Goal: Transaction & Acquisition: Purchase product/service

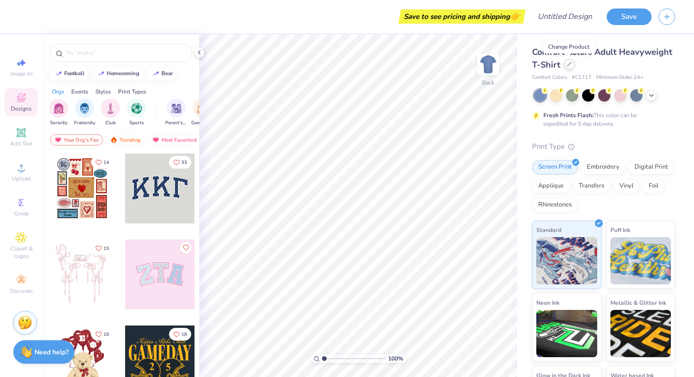
click at [568, 65] on icon at bounding box center [569, 64] width 5 height 5
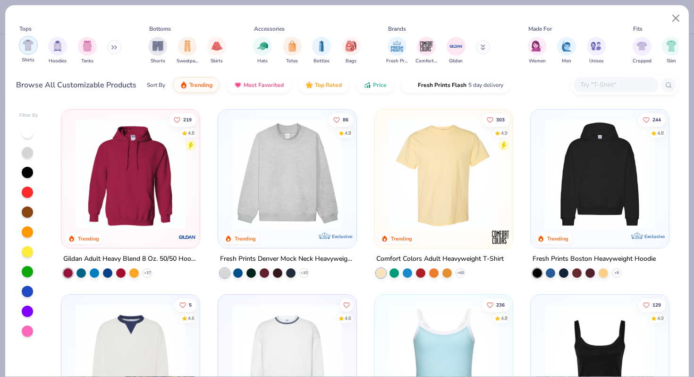
click at [31, 49] on img "filter for Shirts" at bounding box center [28, 45] width 11 height 11
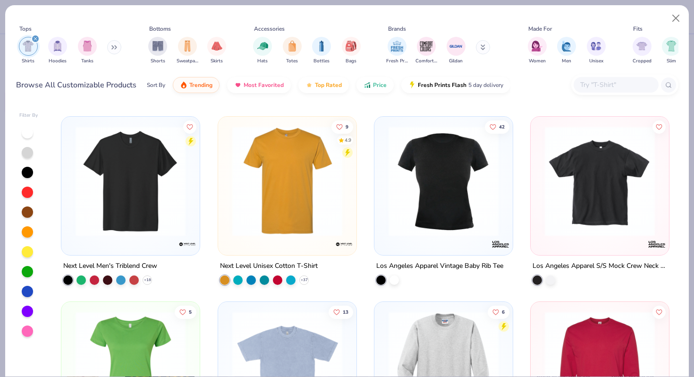
scroll to position [2775, 0]
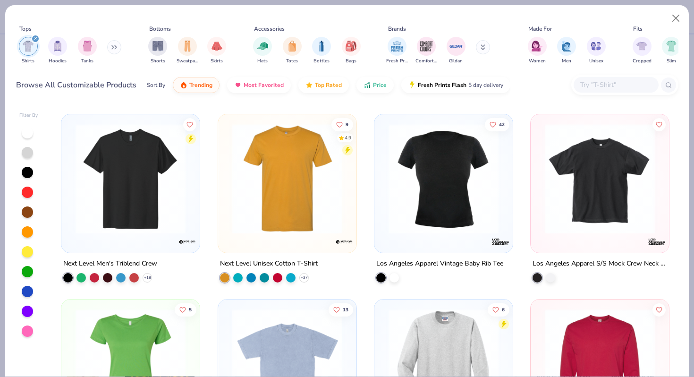
click at [590, 79] on div at bounding box center [616, 85] width 85 height 16
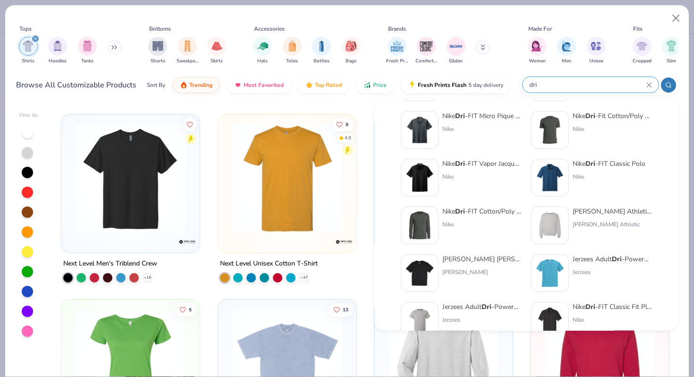
scroll to position [101, 0]
type input "dri"
click at [578, 258] on div "Jerzees Adult Dri -Power® Active T-Shirt" at bounding box center [612, 259] width 79 height 10
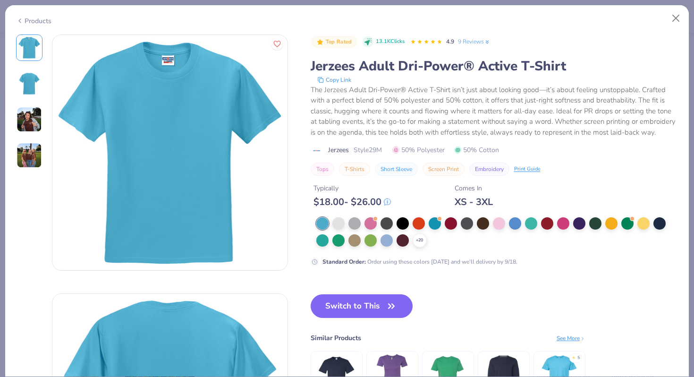
click at [34, 155] on img at bounding box center [30, 156] width 26 height 26
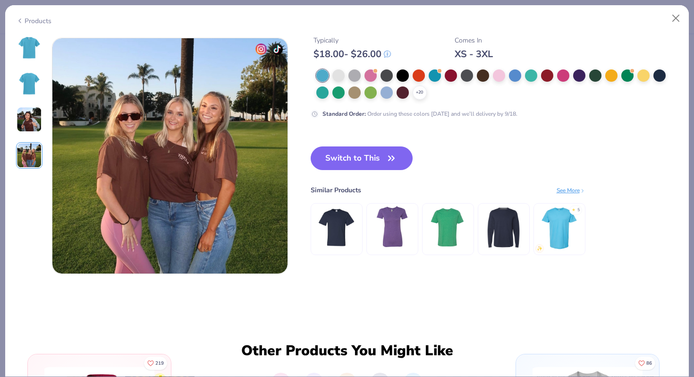
scroll to position [777, 0]
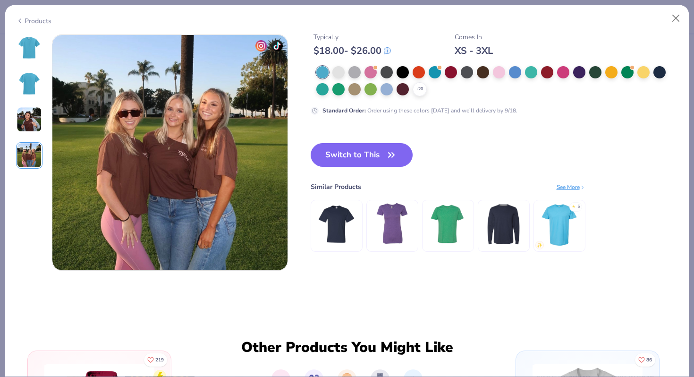
click at [32, 118] on img at bounding box center [30, 120] width 26 height 26
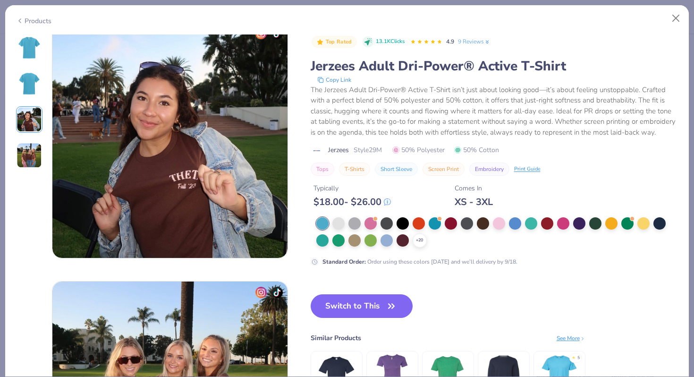
scroll to position [518, 0]
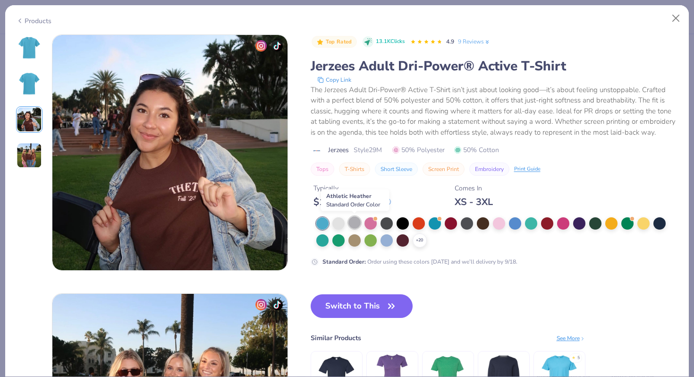
click at [353, 222] on div at bounding box center [355, 222] width 12 height 12
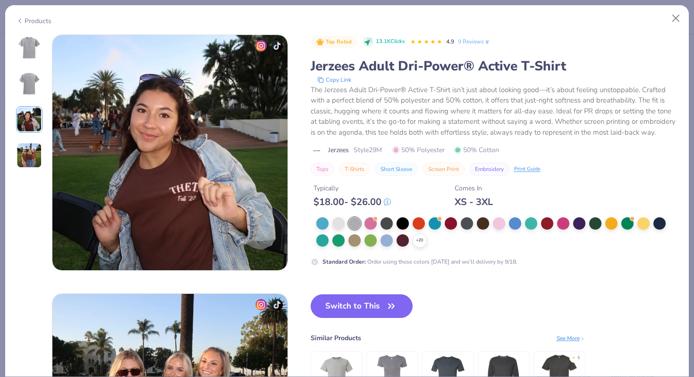
click at [20, 42] on img at bounding box center [29, 47] width 23 height 23
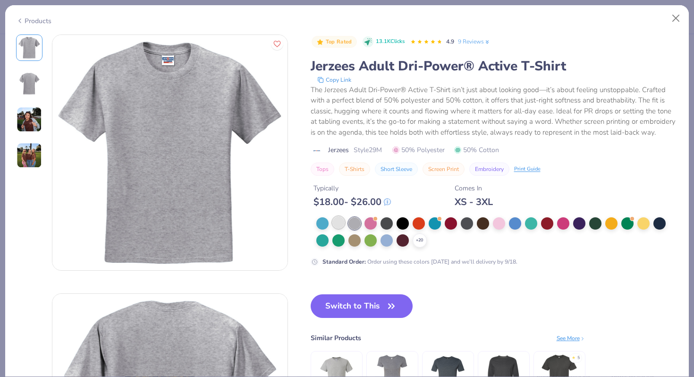
click at [344, 225] on div at bounding box center [339, 222] width 12 height 12
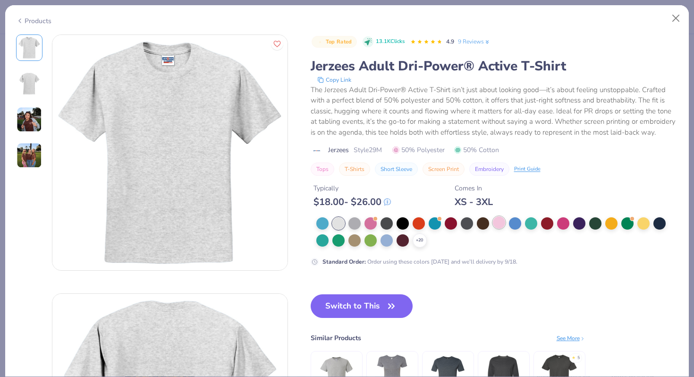
click at [500, 220] on div at bounding box center [499, 222] width 12 height 12
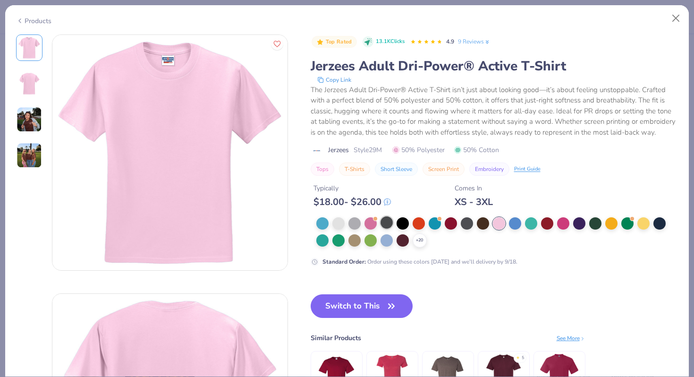
click at [385, 223] on div at bounding box center [387, 222] width 12 height 12
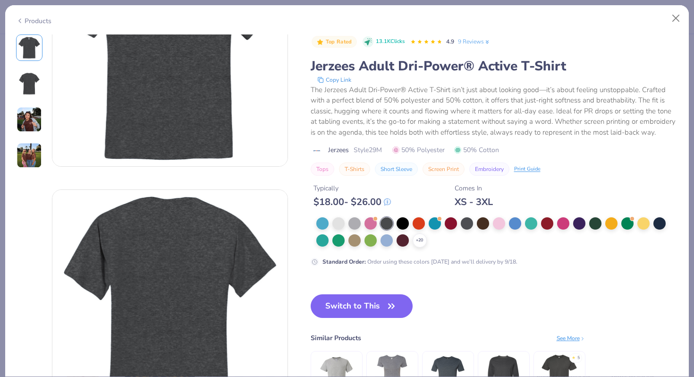
scroll to position [111, 0]
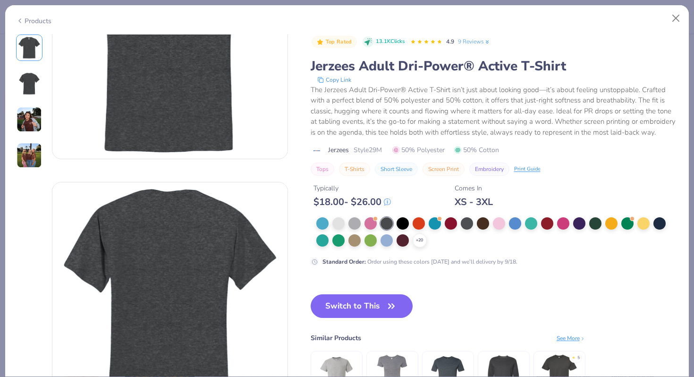
click at [344, 357] on img at bounding box center [336, 375] width 45 height 45
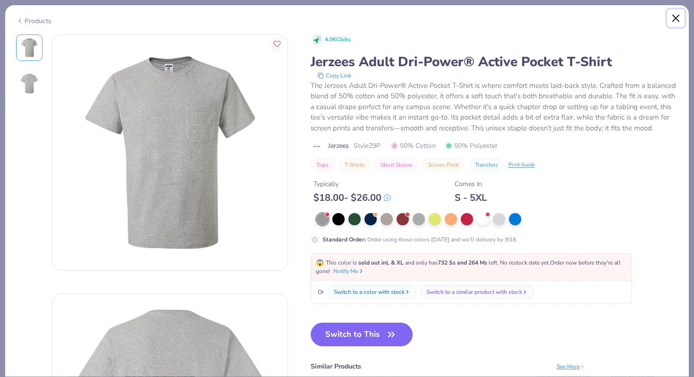
click at [683, 15] on button "Close" at bounding box center [676, 18] width 18 height 18
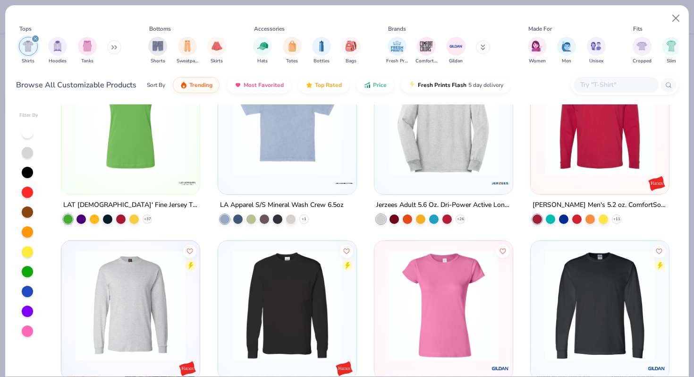
scroll to position [3022, 0]
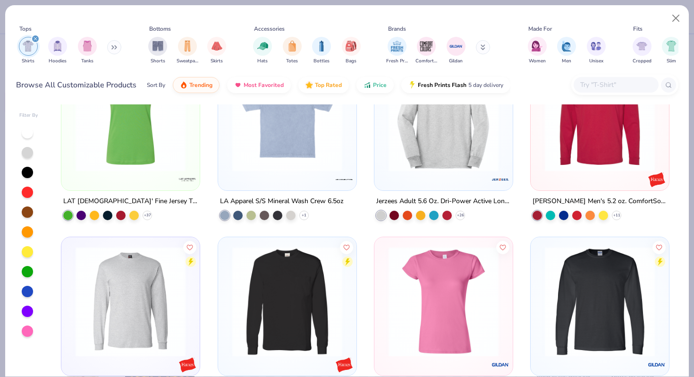
click at [160, 161] on img at bounding box center [131, 116] width 120 height 110
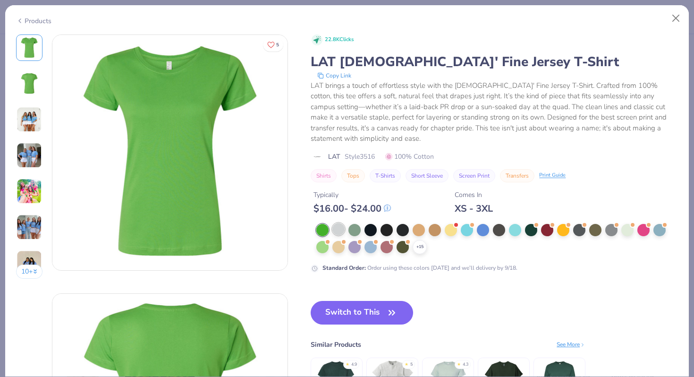
click at [343, 223] on div at bounding box center [339, 229] width 12 height 12
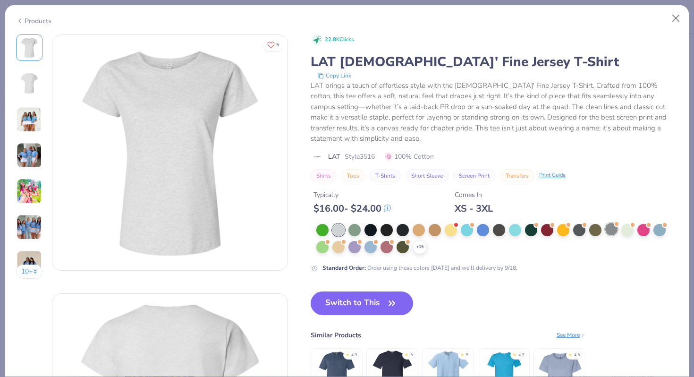
click at [612, 223] on div at bounding box center [612, 229] width 12 height 12
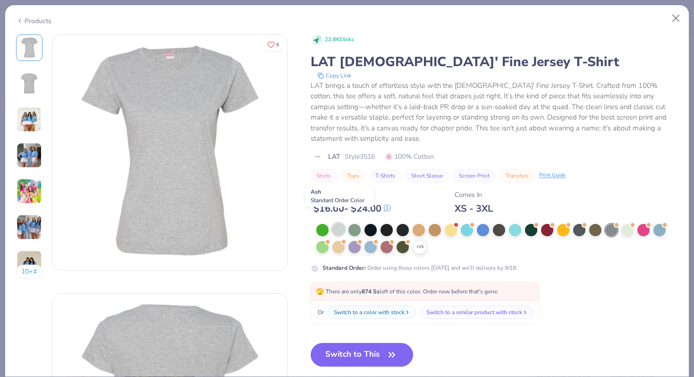
click at [337, 223] on div at bounding box center [339, 229] width 12 height 12
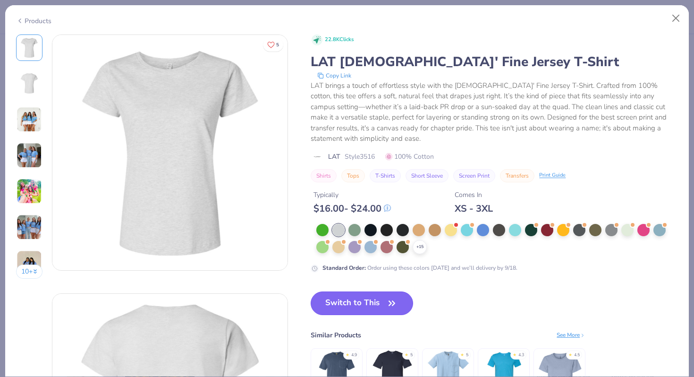
click at [381, 296] on button "Switch to This" at bounding box center [362, 303] width 103 height 24
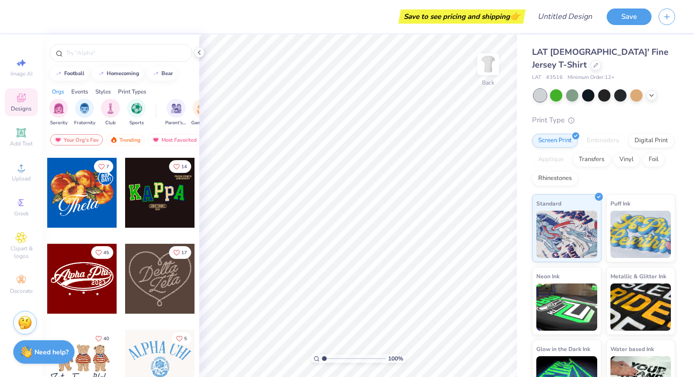
scroll to position [65, 0]
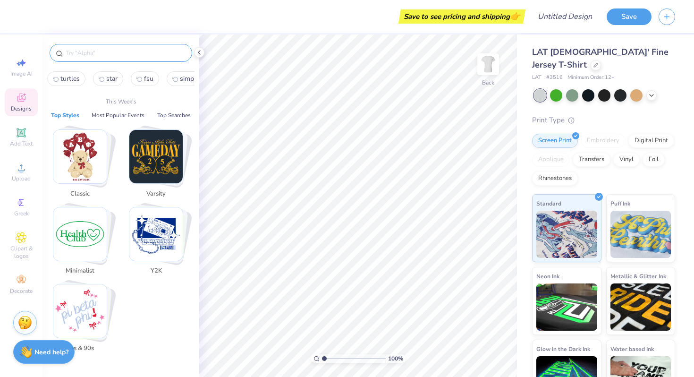
click at [109, 50] on input "text" at bounding box center [125, 52] width 121 height 9
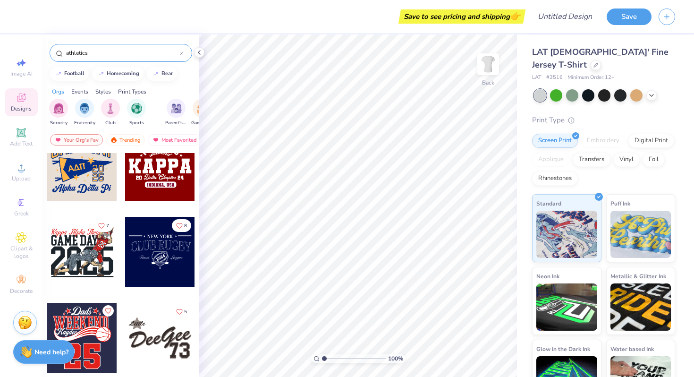
scroll to position [110, 0]
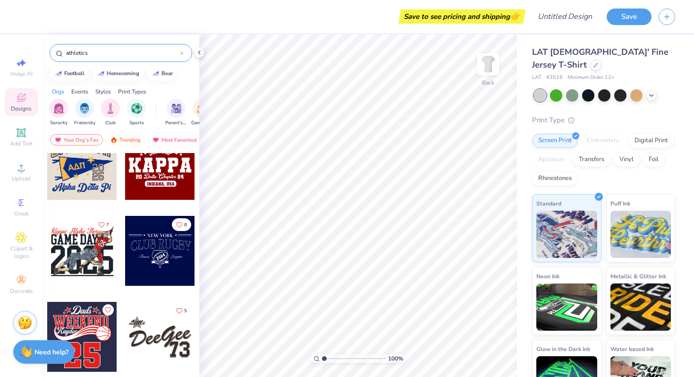
type input "athletics"
click at [157, 335] on div at bounding box center [160, 337] width 70 height 70
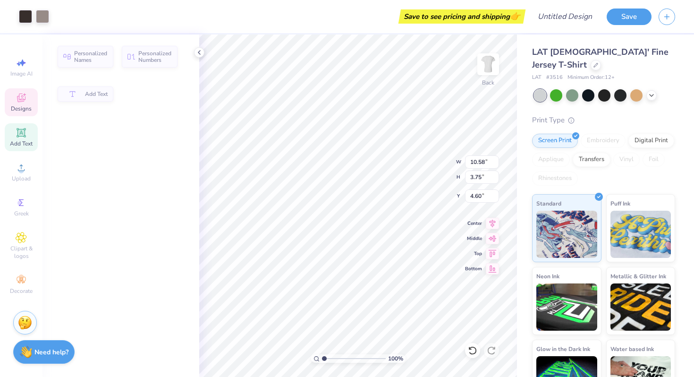
type input "10.58"
type input "3.75"
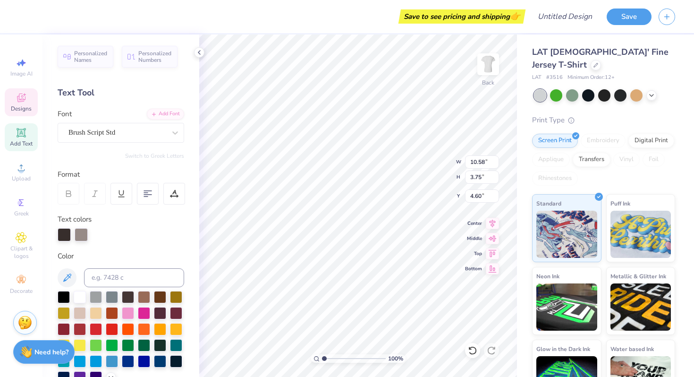
type input "4.50"
type textarea "DeeZee"
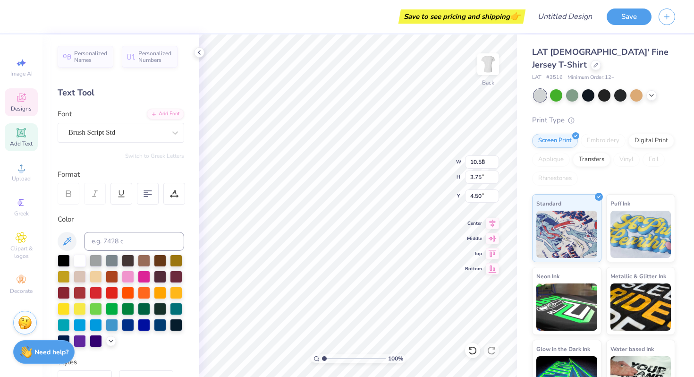
type input "2.74"
type input "0.92"
type input "3.60"
type textarea "Athletics"
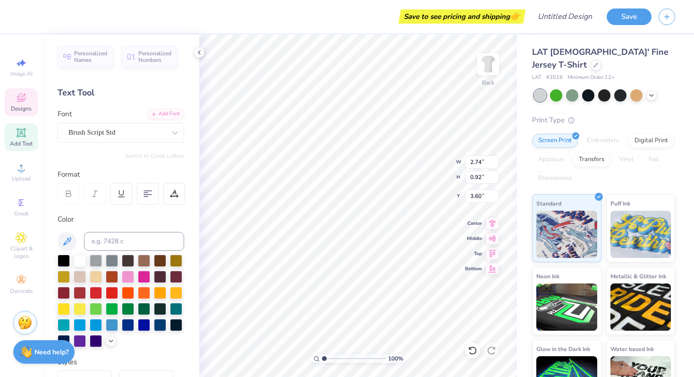
scroll to position [0, 1]
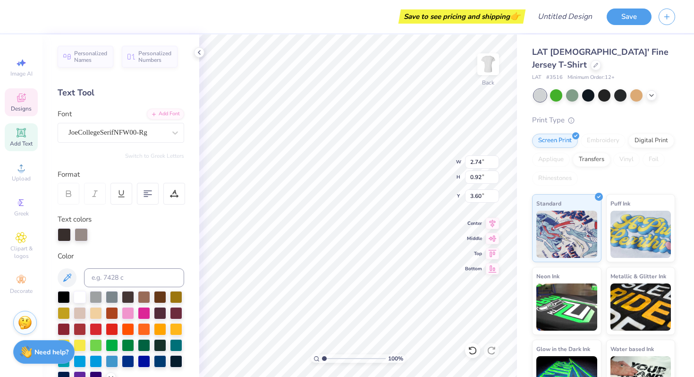
type input "3.46"
type input "2.78"
type input "7.29"
type textarea "7"
type textarea "02"
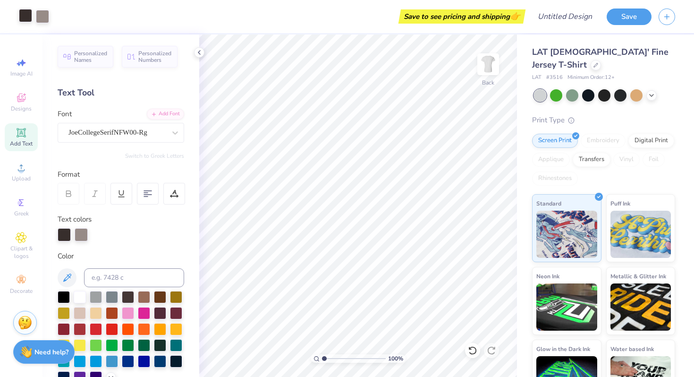
click at [24, 19] on div at bounding box center [25, 15] width 13 height 13
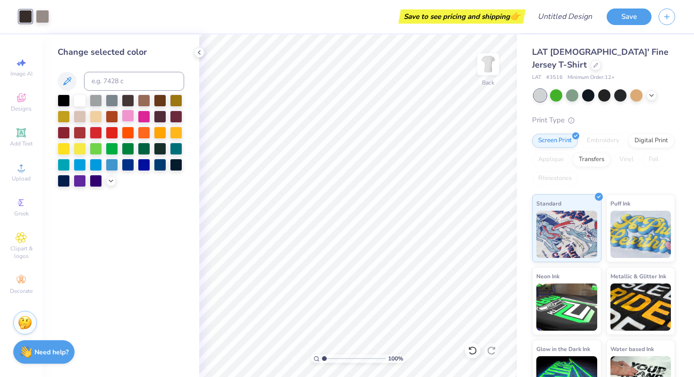
click at [129, 115] on div at bounding box center [128, 116] width 12 height 12
click at [46, 17] on div at bounding box center [42, 15] width 13 height 13
click at [148, 116] on div at bounding box center [144, 116] width 12 height 12
click at [130, 117] on div at bounding box center [128, 116] width 12 height 12
click at [24, 14] on div at bounding box center [25, 16] width 13 height 13
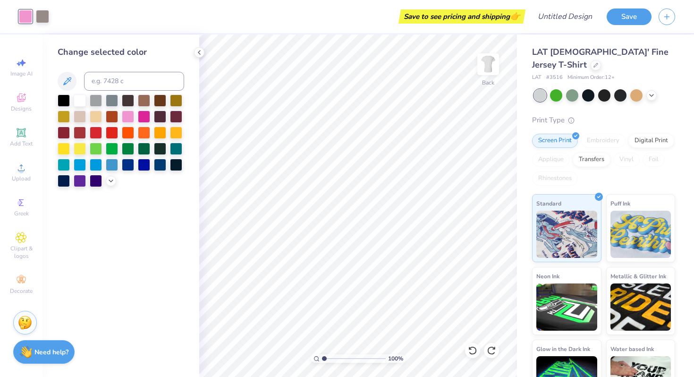
click at [26, 15] on div at bounding box center [25, 16] width 13 height 13
click at [145, 115] on div at bounding box center [144, 116] width 12 height 12
click at [45, 17] on div at bounding box center [42, 15] width 13 height 13
click at [129, 114] on div at bounding box center [128, 116] width 12 height 12
click at [199, 55] on icon at bounding box center [200, 53] width 8 height 8
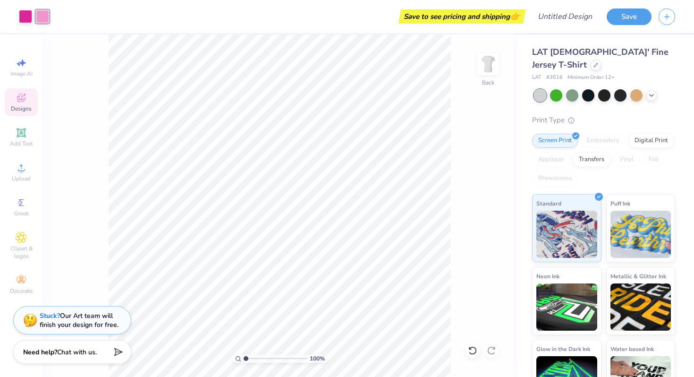
click at [22, 110] on span "Designs" at bounding box center [21, 109] width 21 height 8
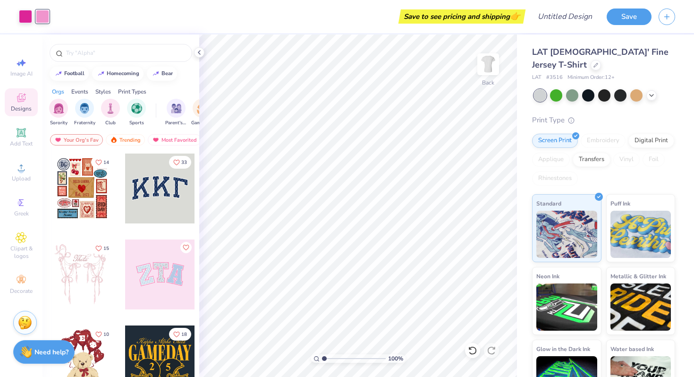
scroll to position [46, 0]
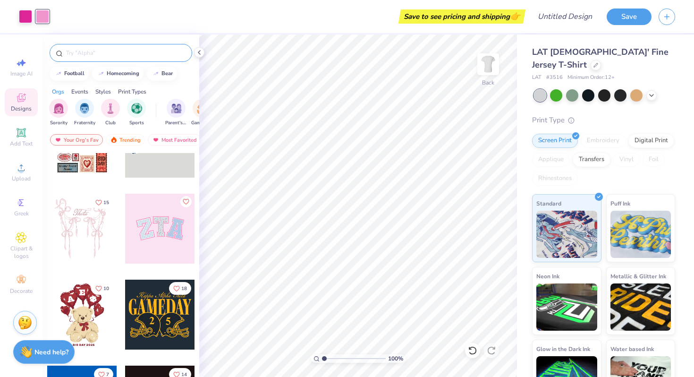
click at [97, 51] on input "text" at bounding box center [125, 52] width 121 height 9
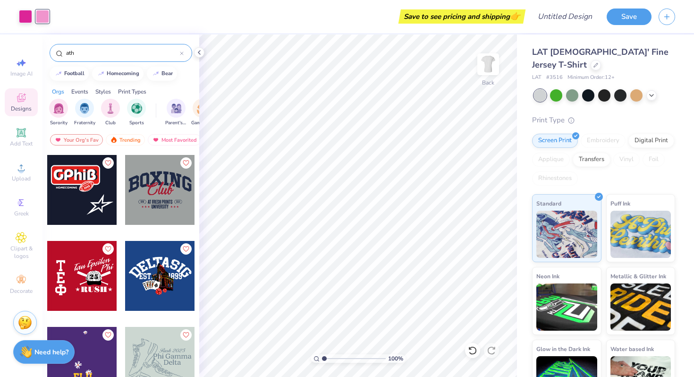
scroll to position [518, 0]
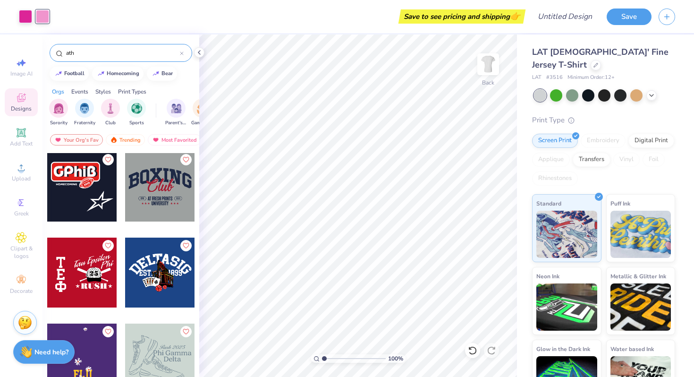
type input "ath"
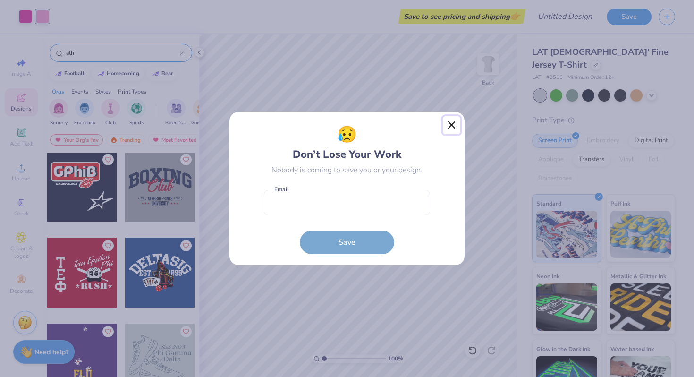
click at [455, 129] on button "Close" at bounding box center [452, 125] width 18 height 18
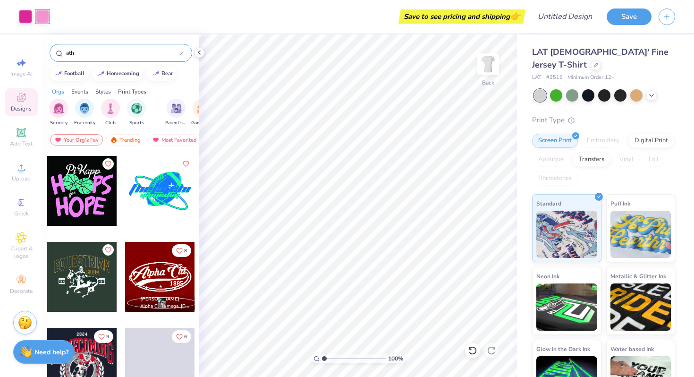
scroll to position [1254, 0]
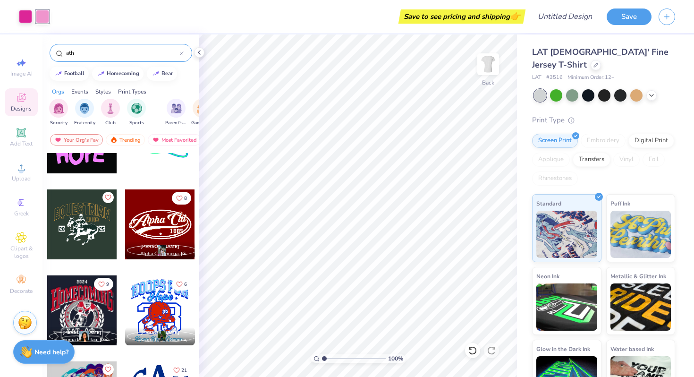
click at [154, 216] on div at bounding box center [160, 224] width 70 height 70
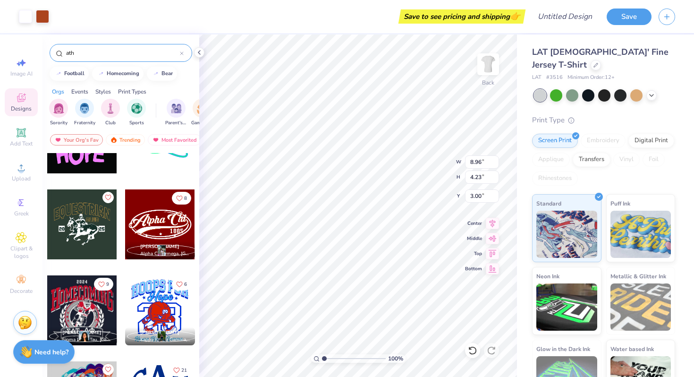
type input "3.74"
type input "2.78"
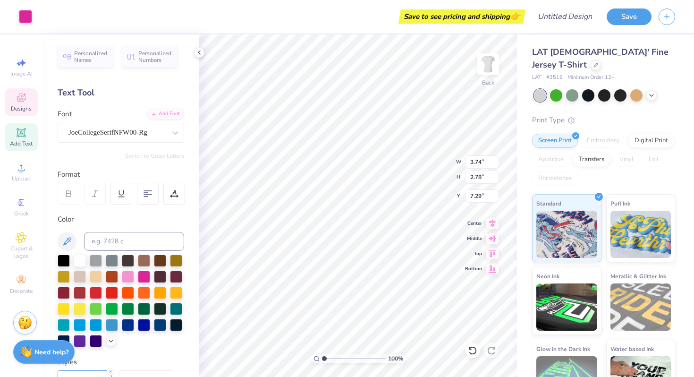
type input "7.23"
type input "3.60"
type input "4.52"
type input "9.02"
type input "4.26"
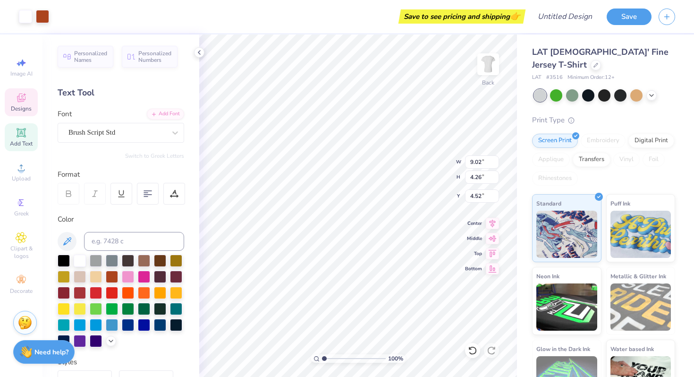
type input "4.49"
type input "2.22"
type input "2.11"
type input "3.00"
type input "3.42"
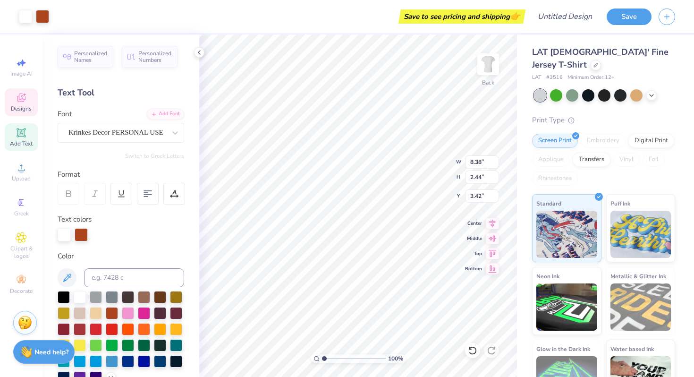
type input "8.38"
type input "2.44"
type input "3.72"
type textarea "A"
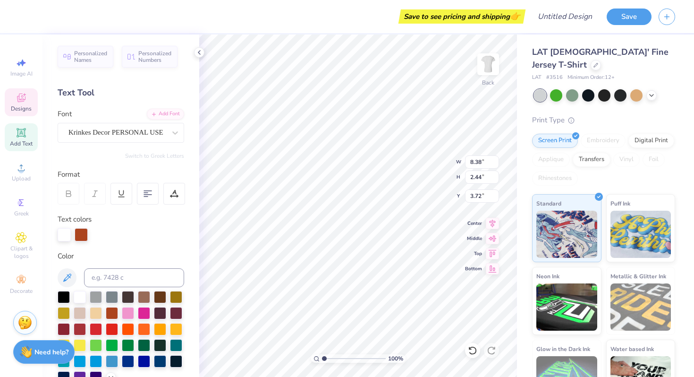
scroll to position [0, 1]
type textarea "Delta Zeta"
type input "4.08"
type textarea "1902"
click at [78, 234] on div at bounding box center [81, 234] width 13 height 13
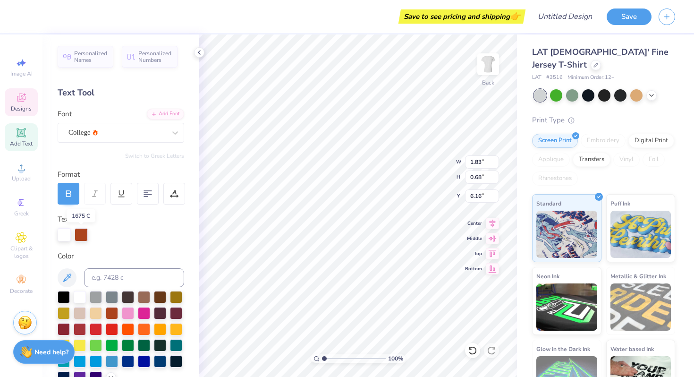
click at [81, 235] on div at bounding box center [81, 234] width 13 height 13
click at [146, 311] on div at bounding box center [144, 312] width 12 height 12
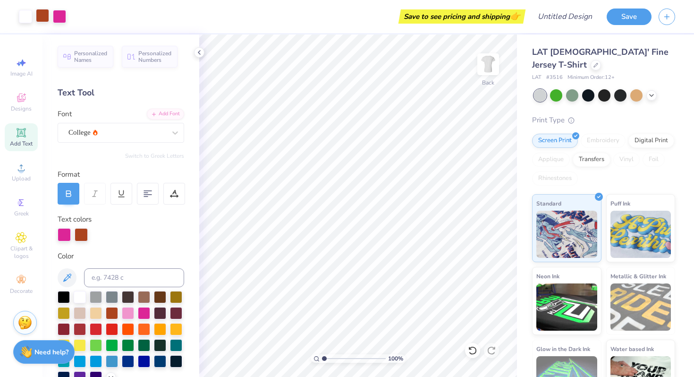
click at [43, 15] on div at bounding box center [42, 15] width 13 height 13
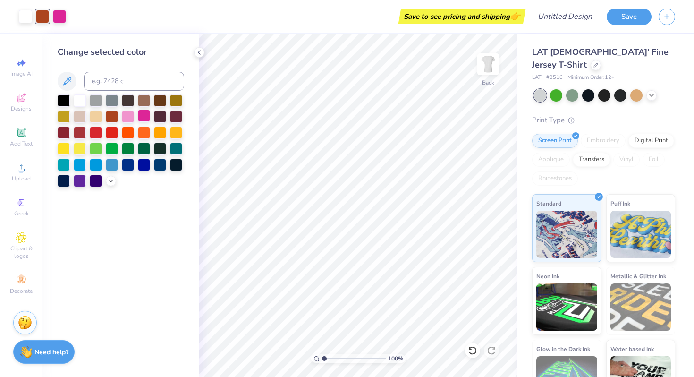
click at [149, 116] on div at bounding box center [144, 116] width 12 height 12
click at [23, 16] on div at bounding box center [25, 15] width 13 height 13
click at [130, 116] on div at bounding box center [128, 116] width 12 height 12
click at [43, 19] on div at bounding box center [42, 15] width 13 height 13
click at [95, 150] on div at bounding box center [96, 148] width 12 height 12
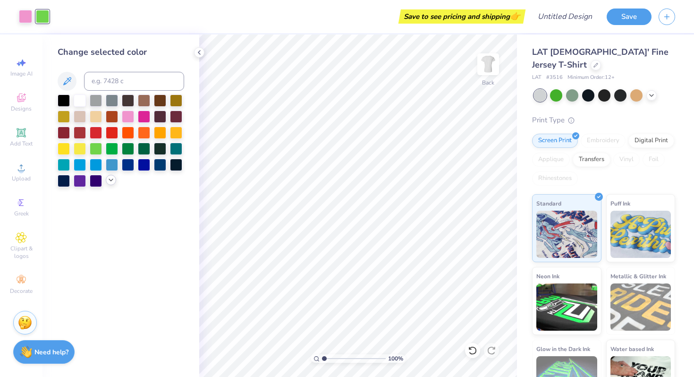
click at [111, 180] on icon at bounding box center [111, 180] width 8 height 8
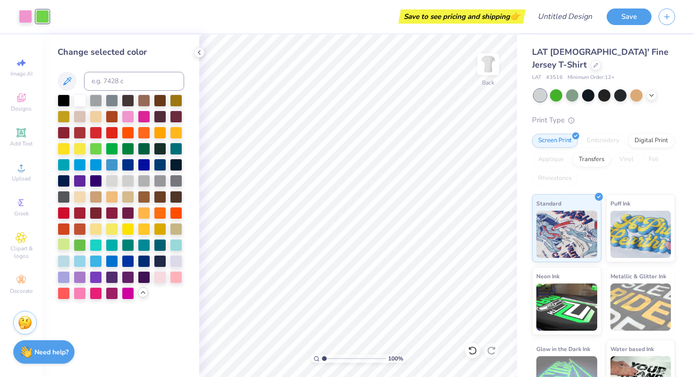
click at [61, 245] on div at bounding box center [64, 244] width 12 height 12
click at [79, 253] on div at bounding box center [121, 196] width 127 height 205
click at [83, 243] on div at bounding box center [80, 244] width 12 height 12
click at [199, 51] on polyline at bounding box center [199, 53] width 2 height 4
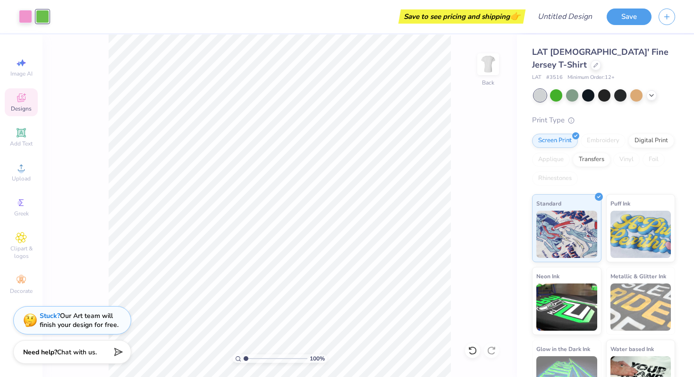
click at [23, 105] on span "Designs" at bounding box center [21, 109] width 21 height 8
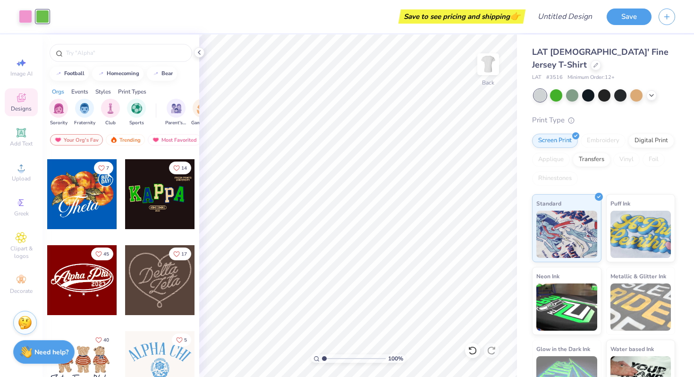
scroll to position [393, 0]
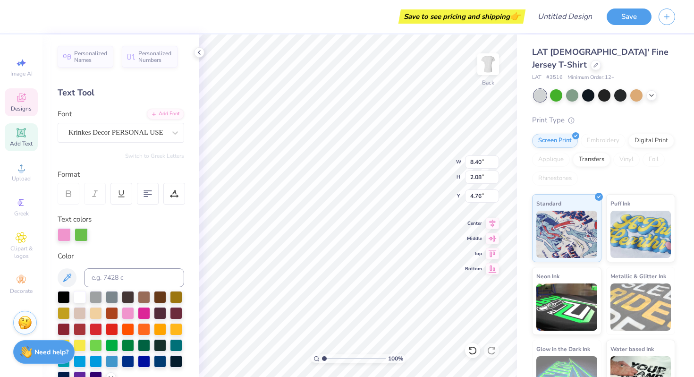
type input "4.76"
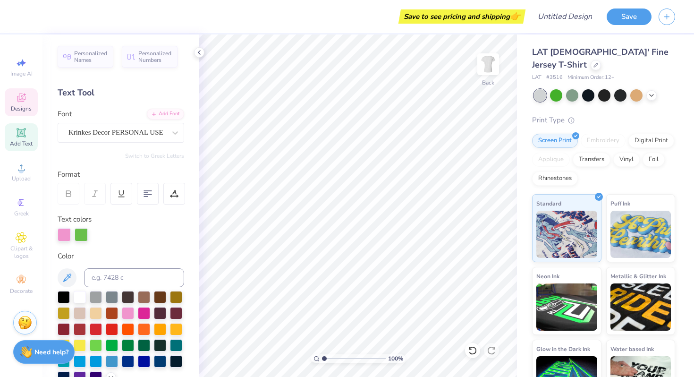
click at [26, 96] on icon at bounding box center [21, 97] width 11 height 11
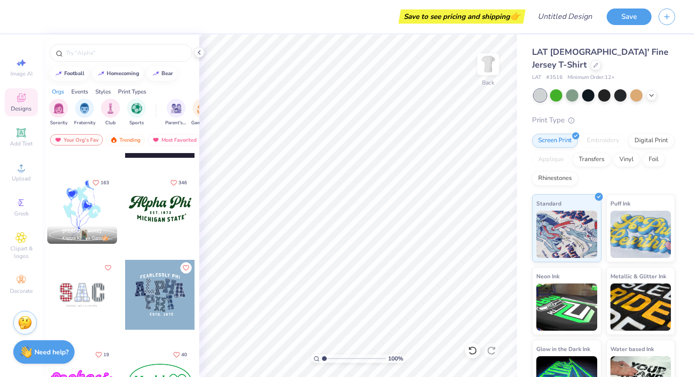
scroll to position [1021, 0]
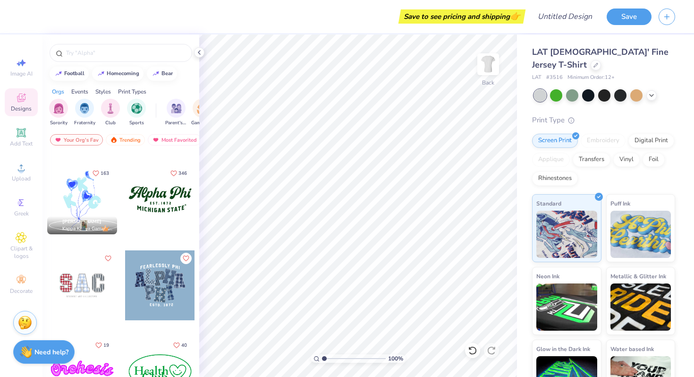
click at [162, 211] on div at bounding box center [160, 199] width 70 height 70
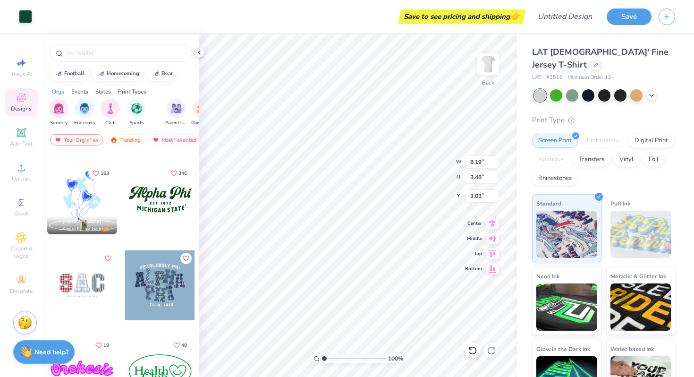
type input "8.19"
type input "3.48"
type input "3.00"
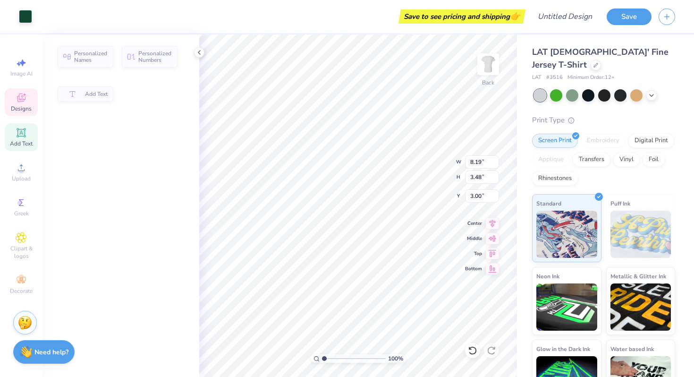
type input "6.25"
type input "0.93"
type input "5.55"
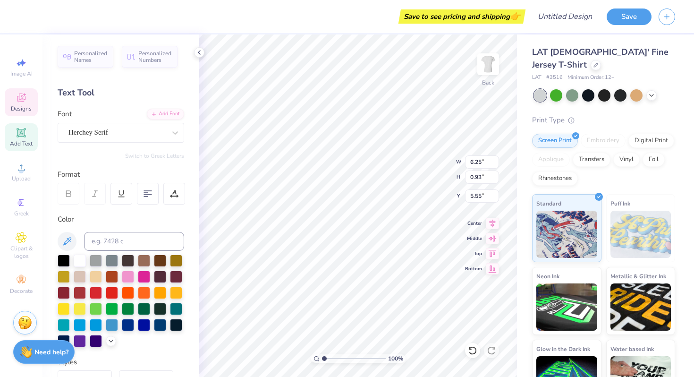
scroll to position [0, 0]
type textarea "ATHLETICS"
type textarea "E S T . 1 9 0 2"
type input "8.19"
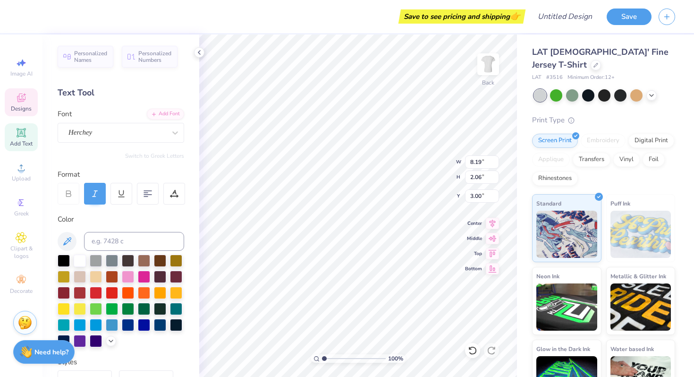
type input "2.06"
type input "3.00"
type textarea "A"
type textarea "Delta Zeta"
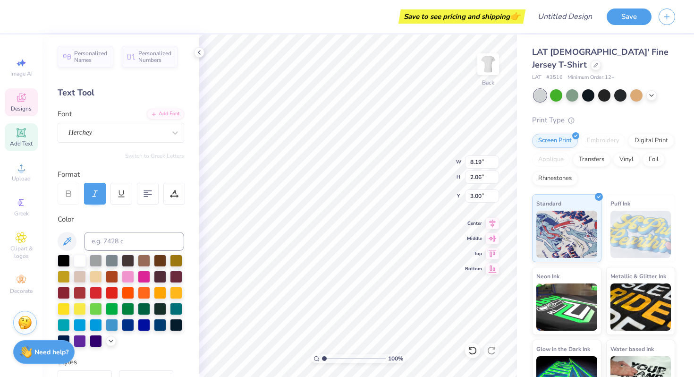
scroll to position [0, 1]
type input "8.55"
type input "2.13"
click at [25, 21] on div at bounding box center [25, 15] width 13 height 13
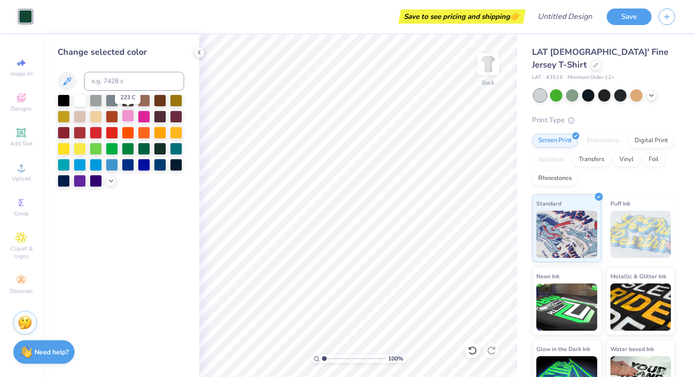
click at [125, 121] on div at bounding box center [128, 116] width 12 height 12
click at [129, 147] on div at bounding box center [128, 148] width 12 height 12
click at [108, 179] on icon at bounding box center [111, 180] width 8 height 8
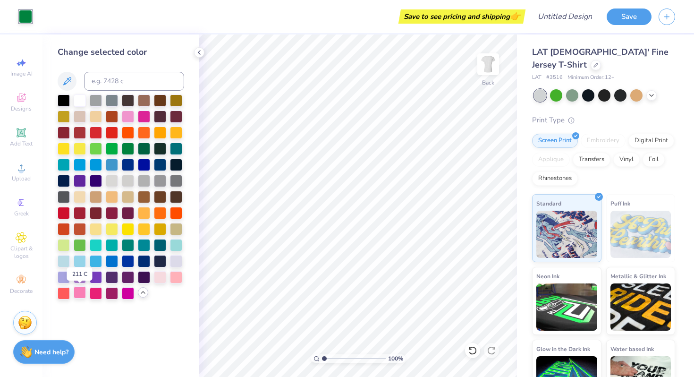
click at [80, 295] on div at bounding box center [80, 292] width 12 height 12
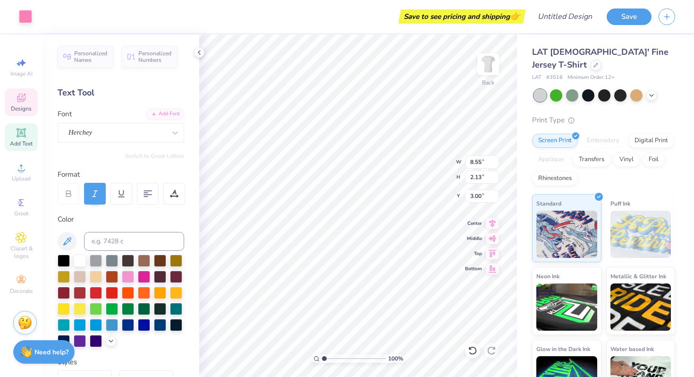
type input "3.00"
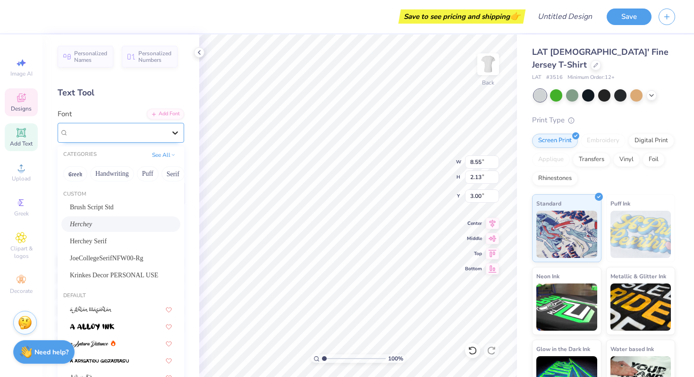
click at [169, 133] on div at bounding box center [175, 132] width 17 height 17
click at [178, 127] on div at bounding box center [175, 132] width 17 height 17
click at [129, 256] on span "JoeCollegeSerifNFW00-Rg" at bounding box center [107, 258] width 74 height 10
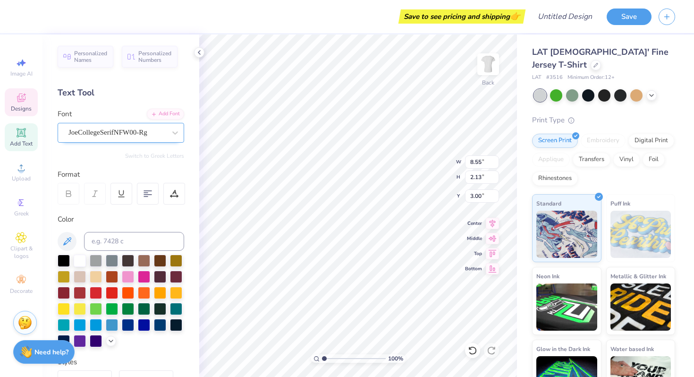
click at [154, 134] on div "JoeCollegeSerifNFW00-Rg" at bounding box center [117, 132] width 99 height 15
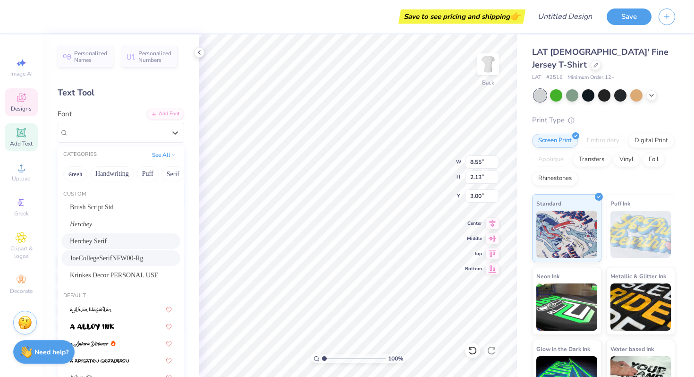
click at [121, 235] on div "Herchey Serif" at bounding box center [120, 241] width 119 height 16
click at [138, 130] on div "Herchey Serif" at bounding box center [117, 132] width 99 height 15
click at [146, 173] on button "Puff" at bounding box center [148, 173] width 22 height 15
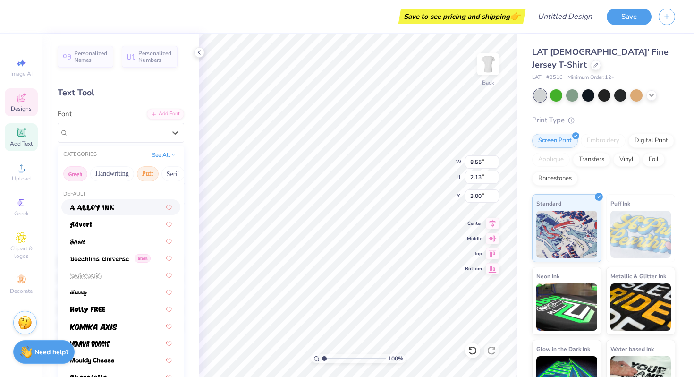
click at [83, 171] on button "Greek" at bounding box center [75, 173] width 24 height 15
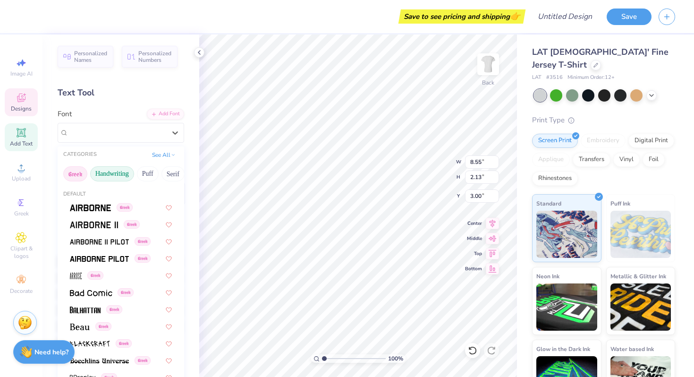
click at [112, 174] on button "Handwriting" at bounding box center [112, 173] width 44 height 15
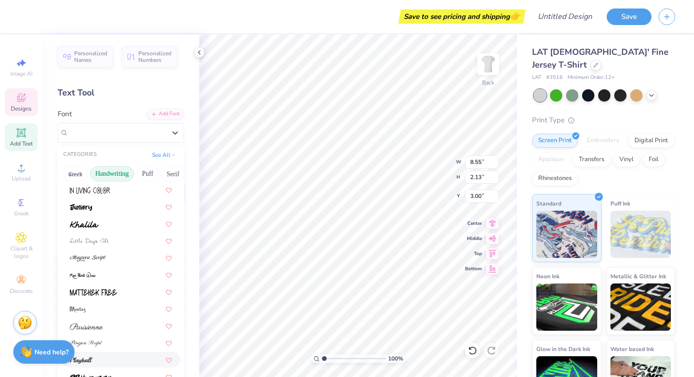
scroll to position [214, 0]
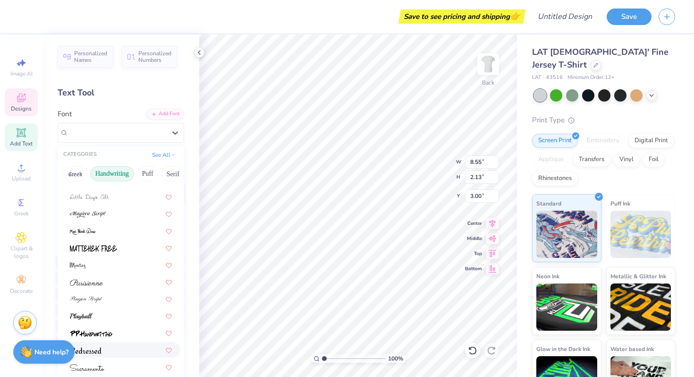
click at [91, 347] on span at bounding box center [86, 350] width 32 height 10
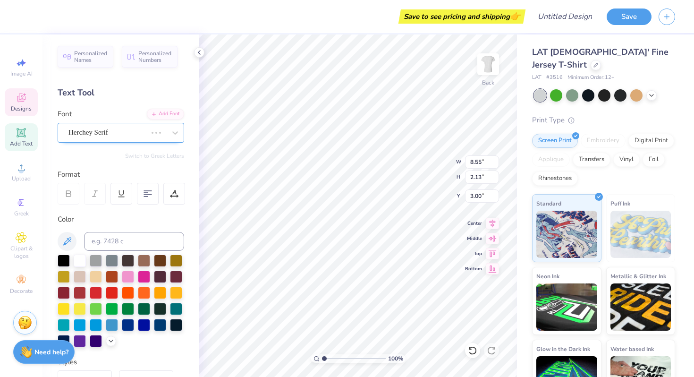
click at [158, 137] on div at bounding box center [156, 132] width 17 height 9
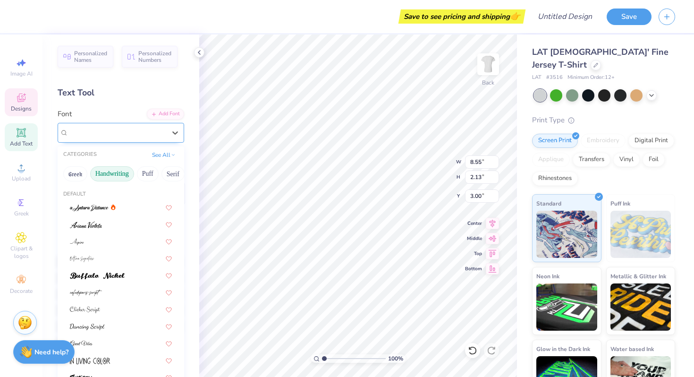
click at [160, 135] on div "Redressed" at bounding box center [117, 132] width 99 height 15
click at [103, 278] on img at bounding box center [97, 276] width 55 height 7
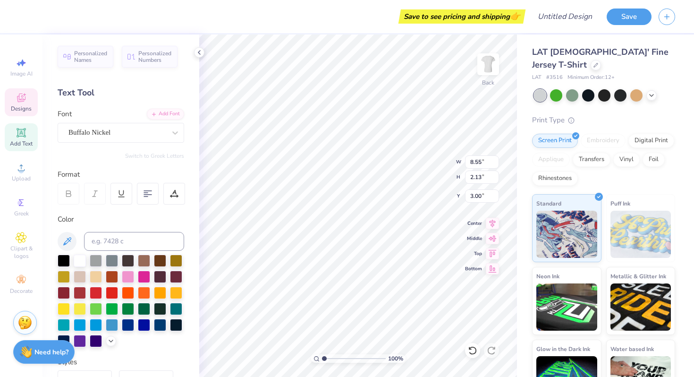
click at [166, 121] on div "Font Buffalo Nickel" at bounding box center [121, 126] width 127 height 34
click at [167, 131] on div at bounding box center [175, 132] width 17 height 17
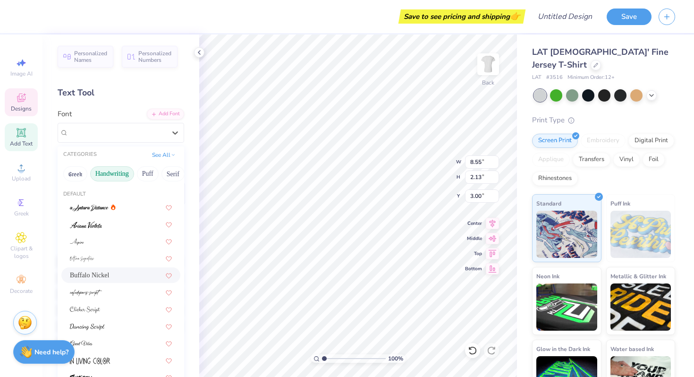
click at [128, 171] on button "Handwriting" at bounding box center [112, 173] width 44 height 15
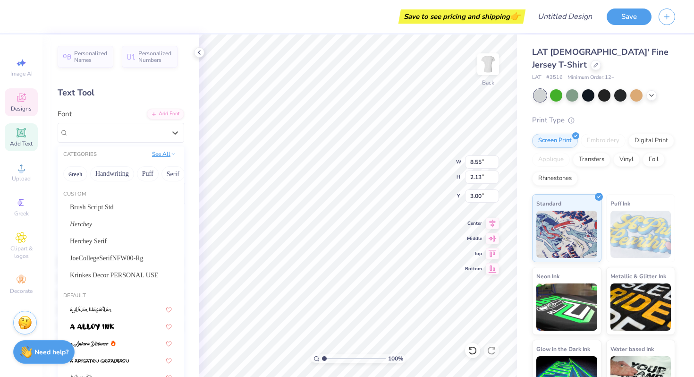
click at [169, 157] on button "See All" at bounding box center [163, 153] width 29 height 9
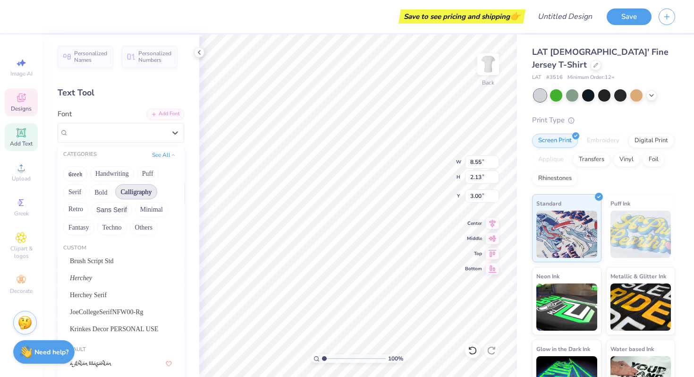
click at [132, 195] on button "Calligraphy" at bounding box center [136, 191] width 42 height 15
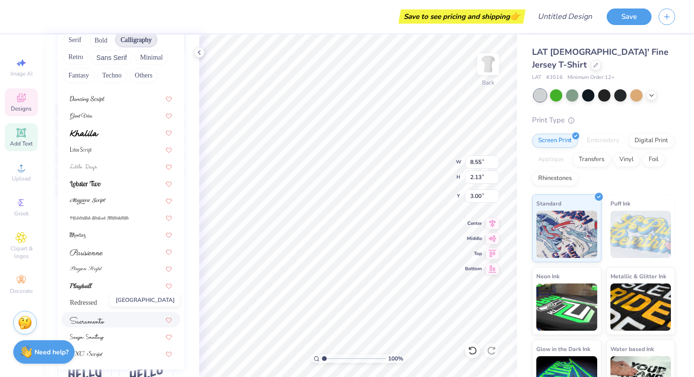
scroll to position [172, 0]
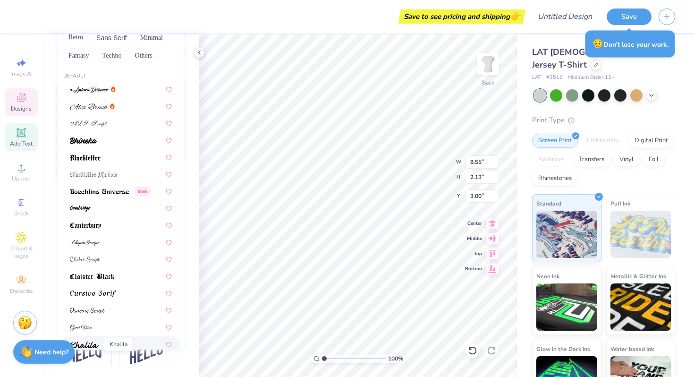
click at [90, 343] on img at bounding box center [84, 345] width 29 height 7
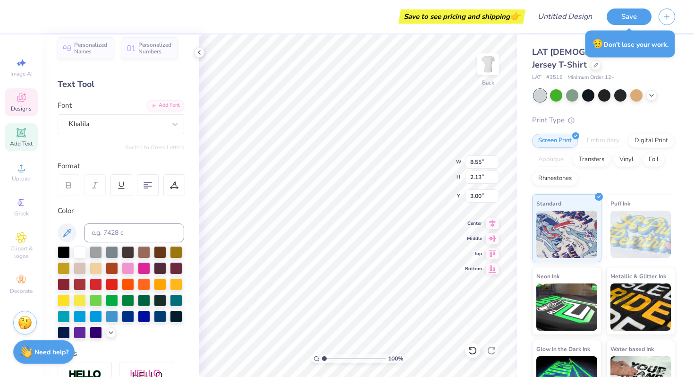
scroll to position [0, 0]
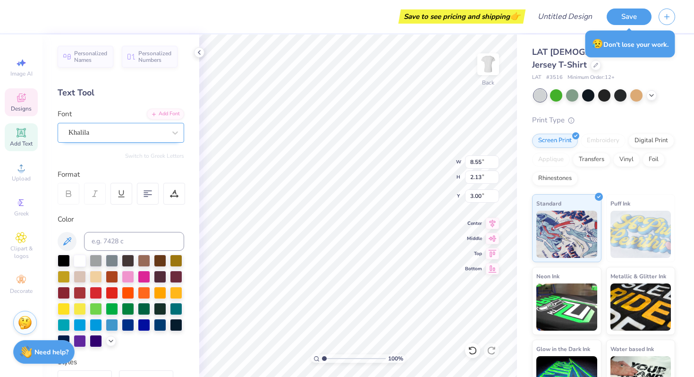
click at [133, 133] on div "Khalila" at bounding box center [117, 132] width 99 height 15
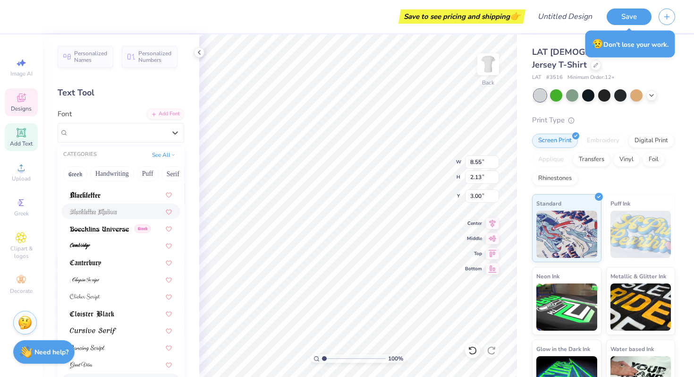
scroll to position [81, 0]
click at [84, 229] on img at bounding box center [99, 228] width 59 height 7
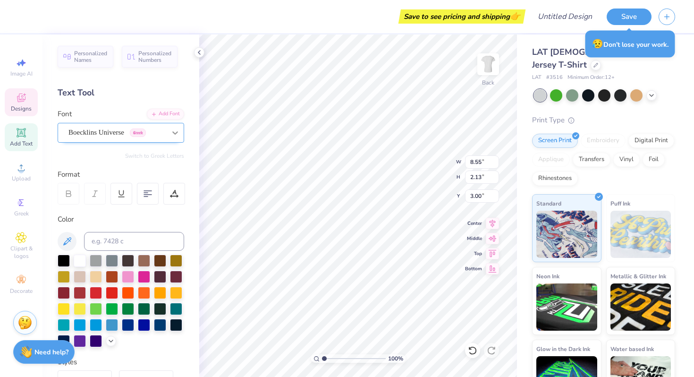
click at [173, 137] on div at bounding box center [175, 132] width 17 height 17
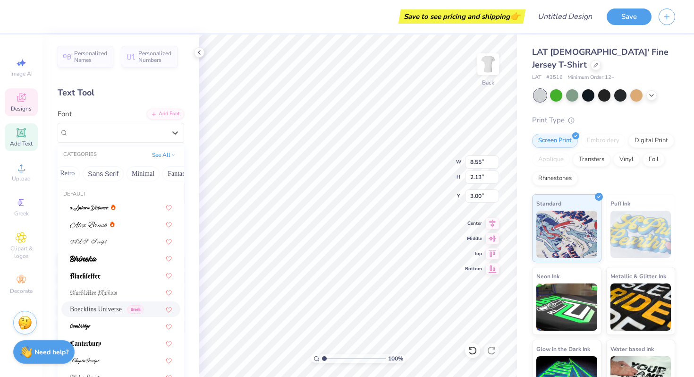
scroll to position [0, 286]
click at [154, 175] on button "Others" at bounding box center [165, 173] width 28 height 15
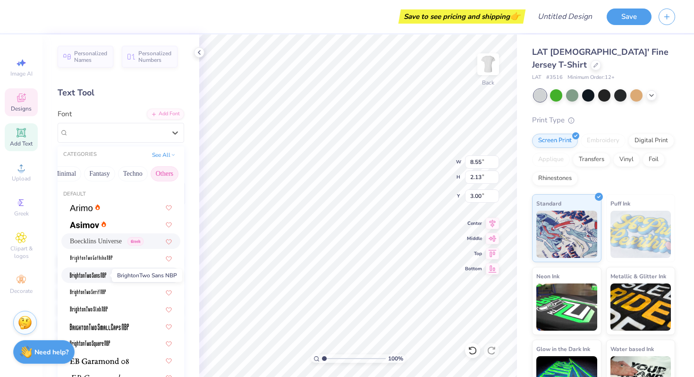
click at [102, 276] on img at bounding box center [88, 276] width 36 height 7
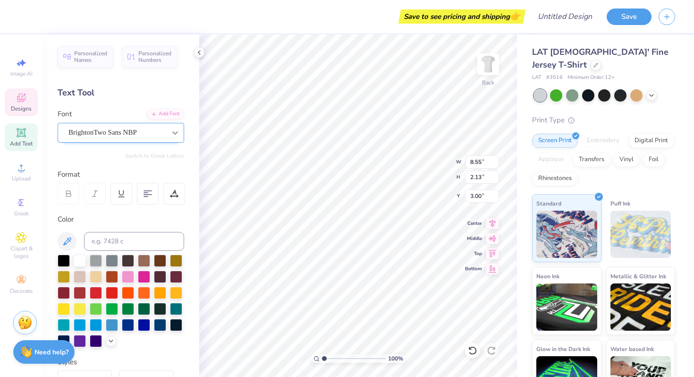
click at [167, 134] on div at bounding box center [175, 132] width 17 height 17
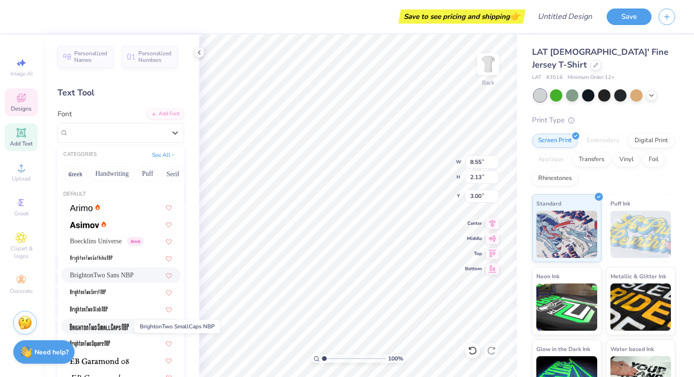
click at [112, 326] on img at bounding box center [99, 327] width 59 height 7
